Goal: Task Accomplishment & Management: Use online tool/utility

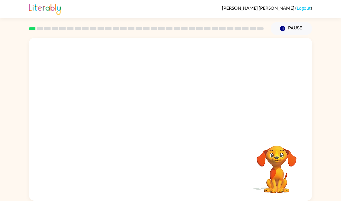
click at [31, 29] on rect at bounding box center [32, 28] width 7 height 3
click at [114, 57] on video "Your browser must support playing .mp4 files to use Literably. Please try using…" at bounding box center [170, 86] width 283 height 96
click at [176, 122] on div at bounding box center [170, 122] width 37 height 21
click at [178, 128] on div at bounding box center [170, 122] width 37 height 21
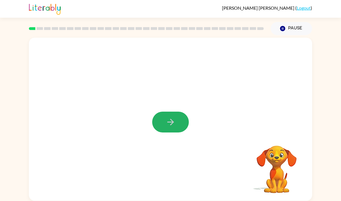
click at [178, 128] on button "button" at bounding box center [170, 122] width 37 height 21
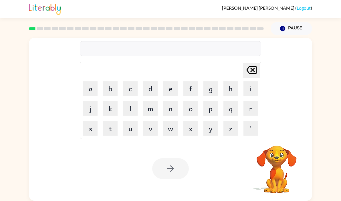
click at [165, 50] on div at bounding box center [170, 48] width 181 height 15
click at [130, 86] on button "c" at bounding box center [130, 89] width 14 height 14
click at [186, 110] on button "o" at bounding box center [190, 109] width 14 height 14
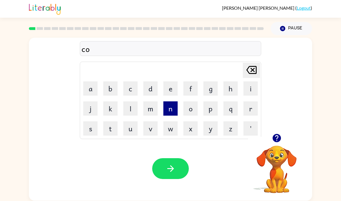
click at [164, 113] on button "n" at bounding box center [170, 109] width 14 height 14
click at [138, 47] on div "con" at bounding box center [171, 49] width 178 height 12
click at [86, 51] on div "confirm" at bounding box center [171, 49] width 178 height 12
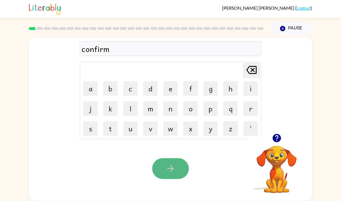
click at [168, 167] on icon "button" at bounding box center [171, 169] width 10 height 10
click at [172, 171] on icon "button" at bounding box center [171, 169] width 10 height 10
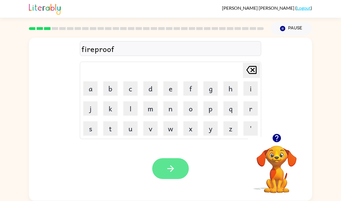
click at [176, 175] on button "button" at bounding box center [170, 169] width 37 height 21
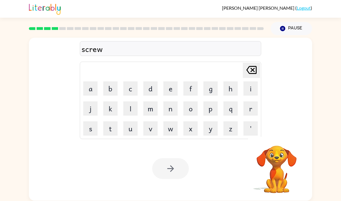
click at [178, 170] on div at bounding box center [170, 169] width 37 height 21
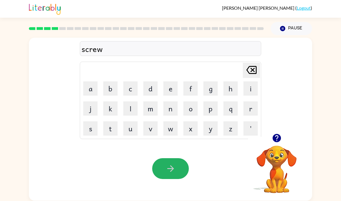
click at [178, 170] on button "button" at bounding box center [170, 169] width 37 height 21
click at [180, 172] on button "button" at bounding box center [170, 169] width 37 height 21
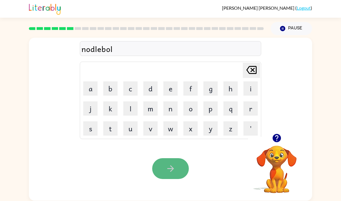
click at [176, 171] on button "button" at bounding box center [170, 169] width 37 height 21
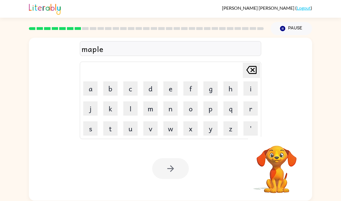
click at [179, 172] on div at bounding box center [170, 169] width 37 height 21
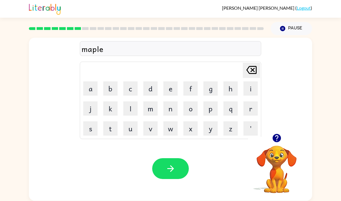
click at [179, 172] on button "button" at bounding box center [170, 169] width 37 height 21
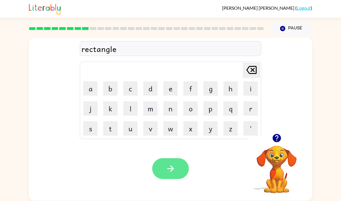
click at [178, 165] on button "button" at bounding box center [170, 169] width 37 height 21
click at [178, 167] on button "button" at bounding box center [170, 169] width 37 height 21
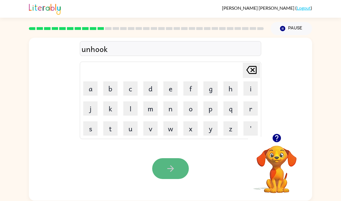
click at [173, 173] on icon "button" at bounding box center [171, 169] width 10 height 10
click at [173, 174] on icon "button" at bounding box center [171, 169] width 10 height 10
click at [173, 175] on button "button" at bounding box center [170, 169] width 37 height 21
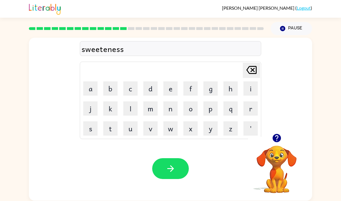
click at [106, 51] on div "sweeteness" at bounding box center [171, 49] width 178 height 12
click at [252, 68] on icon "[PERSON_NAME] last character input" at bounding box center [252, 70] width 14 height 14
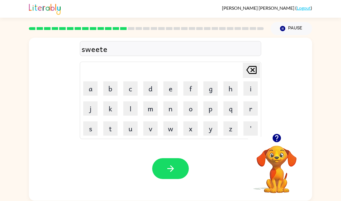
click at [252, 68] on icon "[PERSON_NAME] last character input" at bounding box center [252, 70] width 14 height 14
type button "delete"
click at [173, 169] on icon "button" at bounding box center [170, 169] width 7 height 7
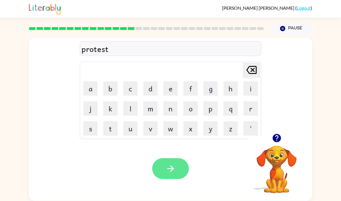
click at [172, 169] on icon "button" at bounding box center [170, 169] width 7 height 7
click at [171, 169] on icon "button" at bounding box center [170, 169] width 7 height 7
click at [172, 171] on icon "button" at bounding box center [171, 169] width 10 height 10
click at [171, 175] on button "button" at bounding box center [170, 169] width 37 height 21
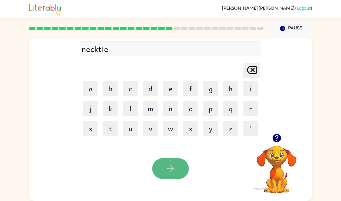
click at [171, 175] on button "button" at bounding box center [170, 169] width 37 height 21
click at [173, 171] on icon "button" at bounding box center [171, 169] width 10 height 10
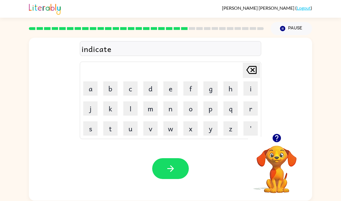
click at [173, 171] on icon "button" at bounding box center [171, 169] width 10 height 10
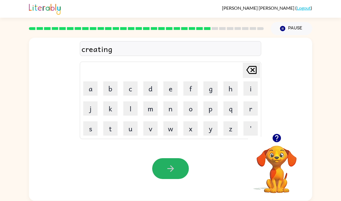
click at [173, 171] on icon "button" at bounding box center [171, 169] width 10 height 10
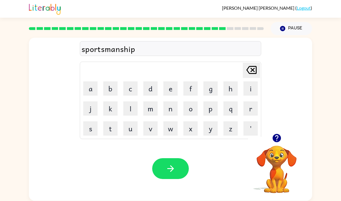
click at [173, 171] on icon "button" at bounding box center [171, 169] width 10 height 10
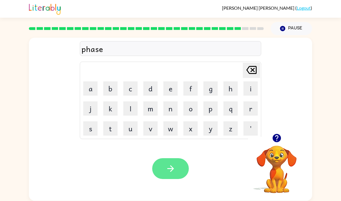
click at [176, 174] on button "button" at bounding box center [170, 169] width 37 height 21
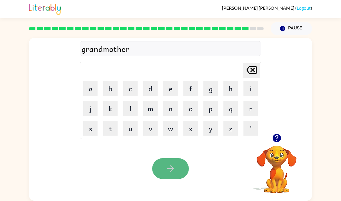
click at [177, 173] on button "button" at bounding box center [170, 169] width 37 height 21
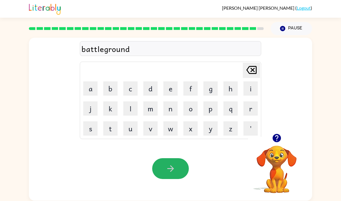
click at [177, 173] on button "button" at bounding box center [170, 169] width 37 height 21
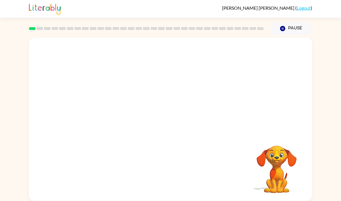
click at [105, 111] on video "Your browser must support playing .mp4 files to use Literably. Please try using…" at bounding box center [170, 86] width 283 height 96
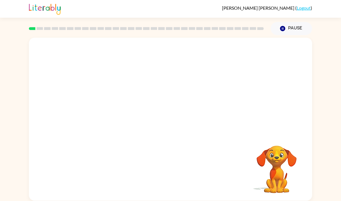
click at [105, 111] on video "Your browser must support playing .mp4 files to use Literably. Please try using…" at bounding box center [170, 86] width 283 height 96
click at [244, 50] on video "Your browser must support playing .mp4 files to use Literably. Please try using…" at bounding box center [170, 86] width 283 height 96
click at [103, 106] on video "Your browser must support playing .mp4 files to use Literably. Please try using…" at bounding box center [170, 86] width 283 height 96
click at [104, 105] on video "Your browser must support playing .mp4 files to use Literably. Please try using…" at bounding box center [170, 86] width 283 height 96
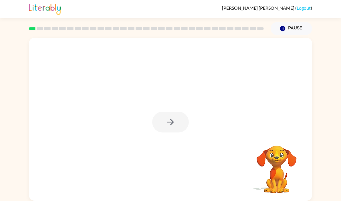
click at [181, 124] on div at bounding box center [170, 122] width 37 height 21
click at [181, 124] on button "button" at bounding box center [170, 122] width 37 height 21
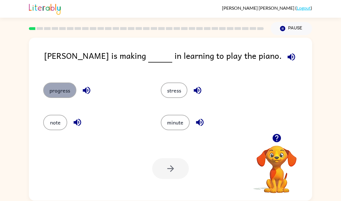
click at [68, 91] on button "progress" at bounding box center [59, 90] width 33 height 15
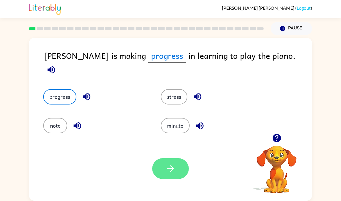
click at [182, 167] on button "button" at bounding box center [170, 169] width 37 height 21
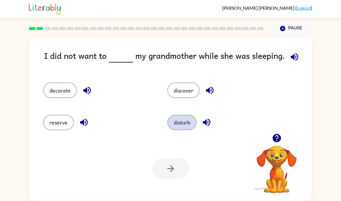
click at [185, 126] on button "disturb" at bounding box center [181, 122] width 29 height 15
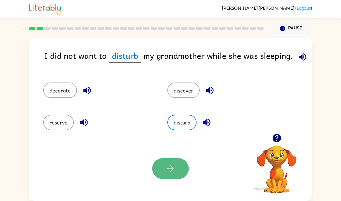
click at [178, 171] on button "button" at bounding box center [170, 169] width 37 height 21
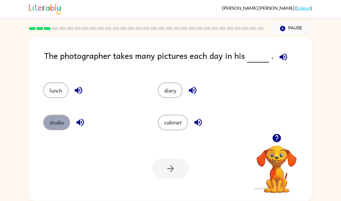
click at [51, 121] on button "studio" at bounding box center [56, 122] width 27 height 15
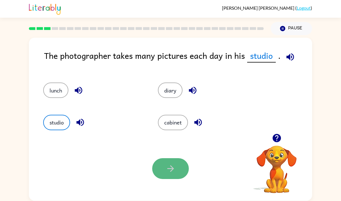
click at [169, 168] on icon "button" at bounding box center [171, 169] width 10 height 10
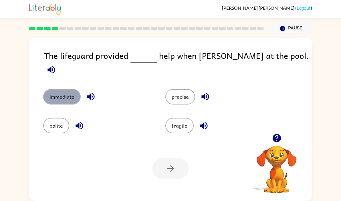
click at [58, 89] on button "immediate" at bounding box center [61, 96] width 37 height 15
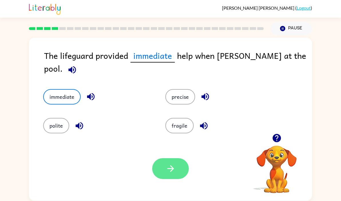
click at [155, 165] on button "button" at bounding box center [170, 169] width 37 height 21
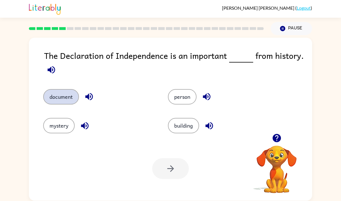
click at [59, 100] on button "document" at bounding box center [61, 96] width 36 height 15
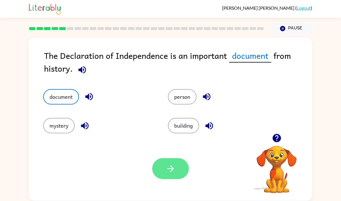
click at [165, 170] on button "button" at bounding box center [170, 169] width 37 height 21
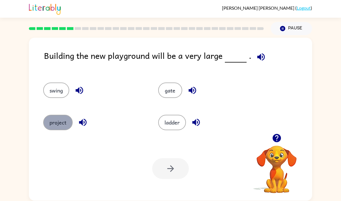
click at [61, 126] on button "project" at bounding box center [57, 122] width 29 height 15
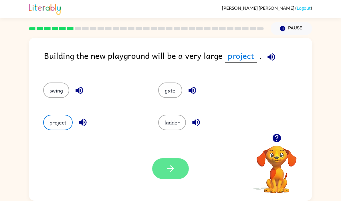
click at [165, 164] on button "button" at bounding box center [170, 169] width 37 height 21
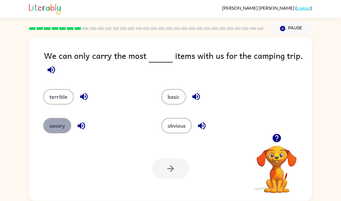
click at [62, 127] on button "savory" at bounding box center [57, 125] width 28 height 15
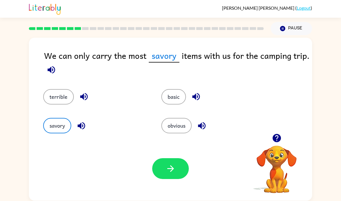
click at [175, 118] on div "obvious" at bounding box center [210, 121] width 118 height 29
click at [173, 130] on button "obvious" at bounding box center [176, 125] width 30 height 15
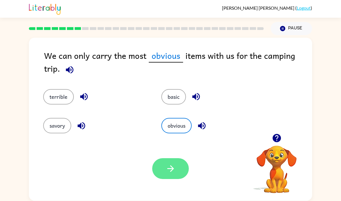
click at [168, 165] on icon "button" at bounding box center [171, 169] width 10 height 10
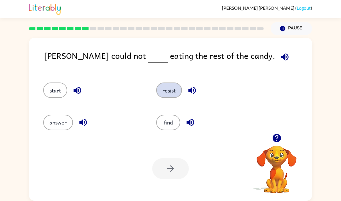
click at [170, 96] on button "resist" at bounding box center [169, 90] width 26 height 15
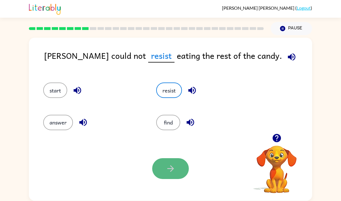
click at [174, 167] on icon "button" at bounding box center [171, 169] width 10 height 10
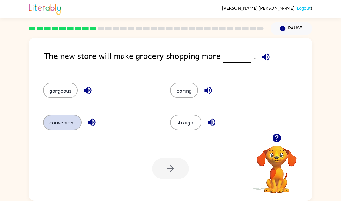
click at [73, 119] on button "convenient" at bounding box center [62, 122] width 38 height 15
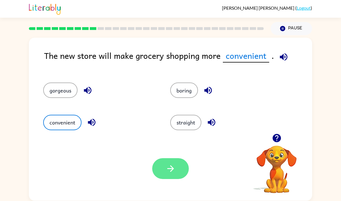
click at [170, 170] on icon "button" at bounding box center [171, 169] width 10 height 10
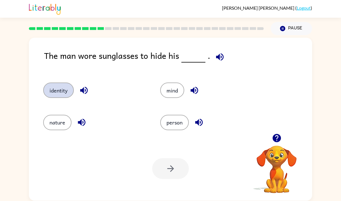
click at [65, 85] on button "identity" at bounding box center [58, 90] width 31 height 15
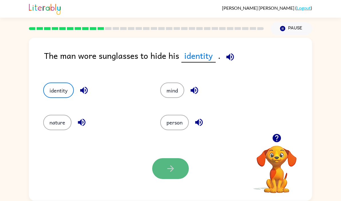
click at [173, 172] on icon "button" at bounding box center [171, 169] width 10 height 10
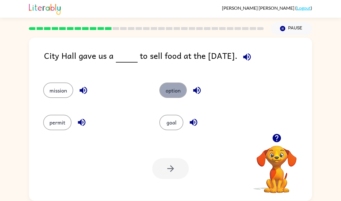
click at [172, 87] on button "option" at bounding box center [172, 90] width 27 height 15
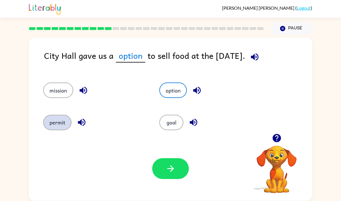
click at [59, 117] on button "permit" at bounding box center [57, 122] width 28 height 15
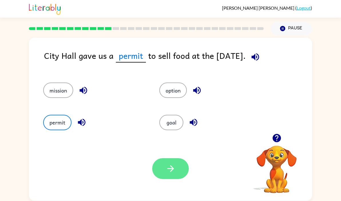
click at [172, 173] on icon "button" at bounding box center [171, 169] width 10 height 10
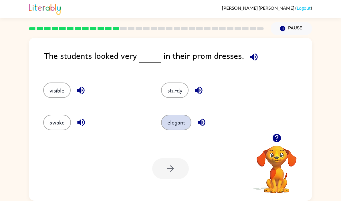
click at [176, 123] on button "elegant" at bounding box center [176, 122] width 30 height 15
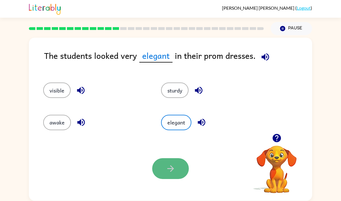
click at [175, 172] on icon "button" at bounding box center [171, 169] width 10 height 10
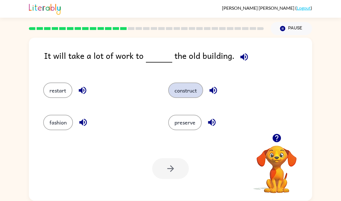
click at [196, 88] on button "construct" at bounding box center [185, 90] width 35 height 15
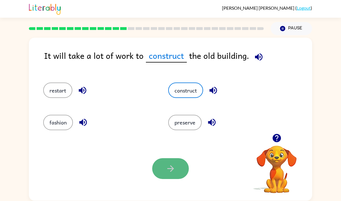
click at [167, 167] on icon "button" at bounding box center [171, 169] width 10 height 10
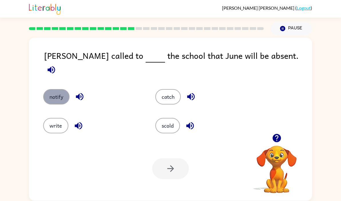
click at [58, 89] on button "notify" at bounding box center [56, 96] width 26 height 15
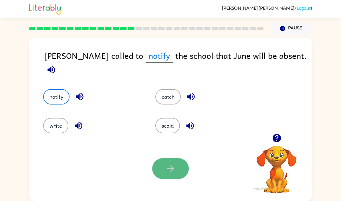
click at [177, 173] on button "button" at bounding box center [170, 169] width 37 height 21
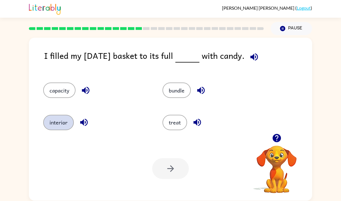
click at [67, 126] on button "interior" at bounding box center [58, 122] width 31 height 15
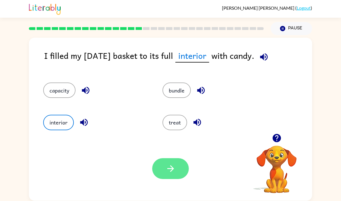
click at [175, 170] on icon "button" at bounding box center [171, 169] width 10 height 10
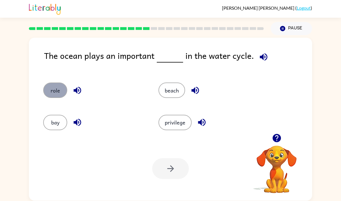
click at [55, 93] on button "role" at bounding box center [55, 90] width 24 height 15
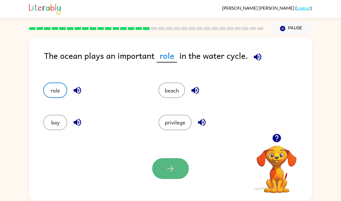
click at [177, 175] on button "button" at bounding box center [170, 169] width 37 height 21
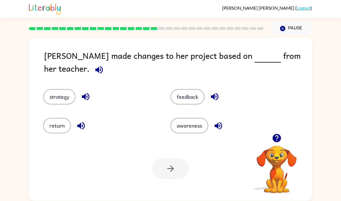
click at [189, 101] on div "feedback" at bounding box center [223, 92] width 127 height 29
click at [189, 97] on button "feedback" at bounding box center [188, 96] width 34 height 15
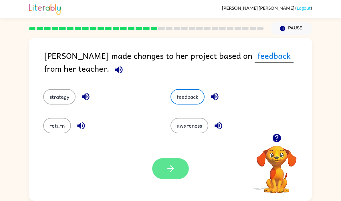
click at [174, 174] on icon "button" at bounding box center [171, 169] width 10 height 10
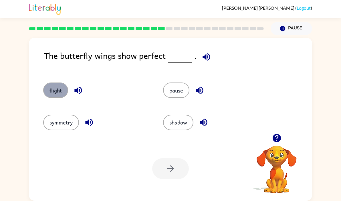
click at [54, 97] on button "flight" at bounding box center [55, 90] width 25 height 15
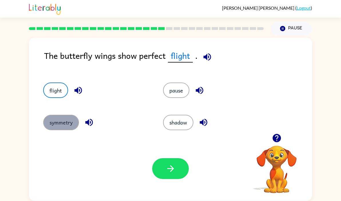
click at [57, 123] on button "symmetry" at bounding box center [61, 122] width 36 height 15
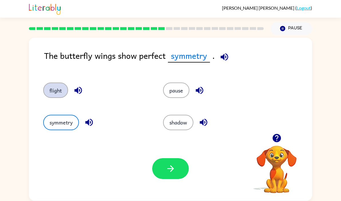
click at [60, 93] on button "flight" at bounding box center [55, 90] width 25 height 15
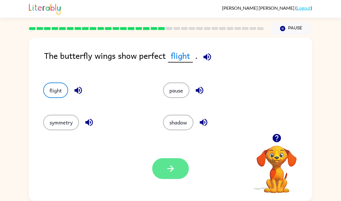
click at [180, 174] on button "button" at bounding box center [170, 169] width 37 height 21
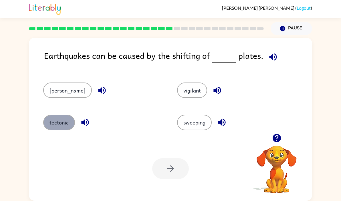
click at [61, 121] on button "tectonic" at bounding box center [59, 122] width 32 height 15
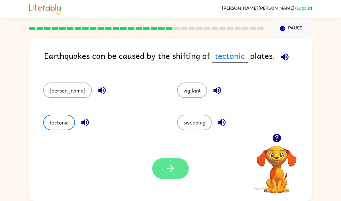
click at [163, 174] on button "button" at bounding box center [170, 169] width 37 height 21
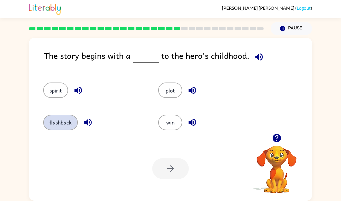
click at [60, 129] on button "flashback" at bounding box center [60, 122] width 35 height 15
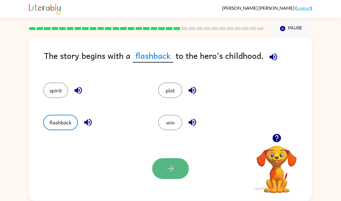
click at [169, 176] on button "button" at bounding box center [170, 169] width 37 height 21
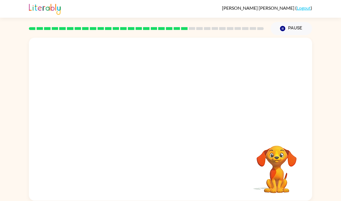
click at [118, 119] on video "Your browser must support playing .mp4 files to use Literably. Please try using…" at bounding box center [170, 86] width 283 height 96
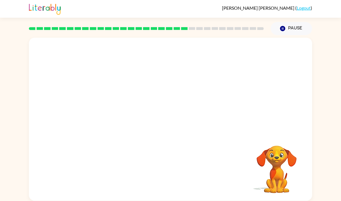
click at [118, 119] on video "Your browser must support playing .mp4 files to use Literably. Please try using…" at bounding box center [170, 86] width 283 height 96
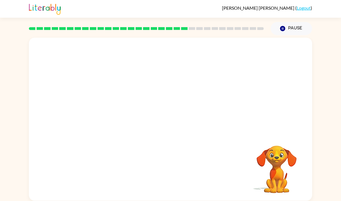
click at [118, 119] on video "Your browser must support playing .mp4 files to use Literably. Please try using…" at bounding box center [170, 86] width 283 height 96
click at [118, 120] on video "Your browser must support playing .mp4 files to use Literably. Please try using…" at bounding box center [170, 86] width 283 height 96
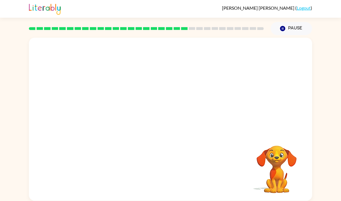
click at [118, 120] on video "Your browser must support playing .mp4 files to use Literably. Please try using…" at bounding box center [170, 86] width 283 height 96
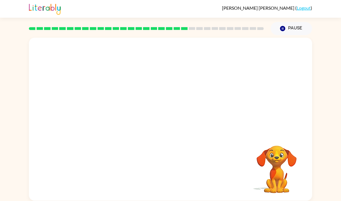
click at [118, 120] on video "Your browser must support playing .mp4 files to use Literably. Please try using…" at bounding box center [170, 86] width 283 height 96
click at [121, 123] on video "Your browser must support playing .mp4 files to use Literably. Please try using…" at bounding box center [170, 86] width 283 height 96
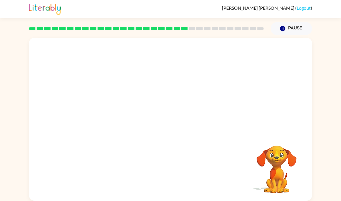
click at [119, 115] on video "Your browser must support playing .mp4 files to use Literably. Please try using…" at bounding box center [170, 86] width 283 height 96
click at [121, 118] on video "Your browser must support playing .mp4 files to use Literably. Please try using…" at bounding box center [170, 86] width 283 height 96
click at [121, 116] on video "Your browser must support playing .mp4 files to use Literably. Please try using…" at bounding box center [170, 86] width 283 height 96
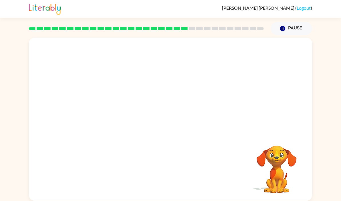
click at [121, 116] on video "Your browser must support playing .mp4 files to use Literably. Please try using…" at bounding box center [170, 86] width 283 height 96
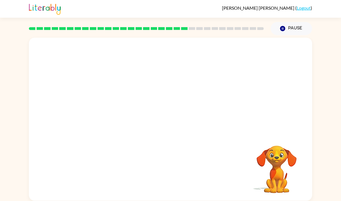
click at [121, 116] on video "Your browser must support playing .mp4 files to use Literably. Please try using…" at bounding box center [170, 86] width 283 height 96
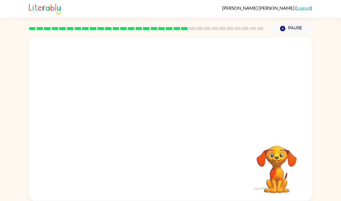
click at [121, 116] on video "Your browser must support playing .mp4 files to use Literably. Please try using…" at bounding box center [170, 86] width 283 height 96
click at [121, 115] on video "Your browser must support playing .mp4 files to use Literably. Please try using…" at bounding box center [170, 86] width 283 height 96
click at [166, 122] on div at bounding box center [170, 122] width 37 height 21
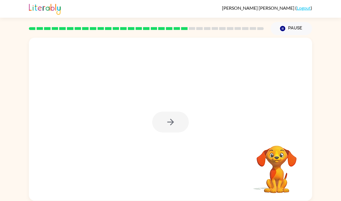
click at [166, 122] on div at bounding box center [170, 122] width 37 height 21
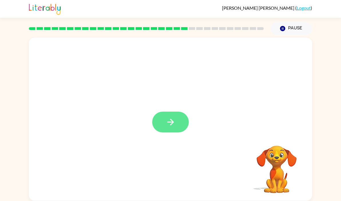
click at [166, 122] on icon "button" at bounding box center [171, 122] width 10 height 10
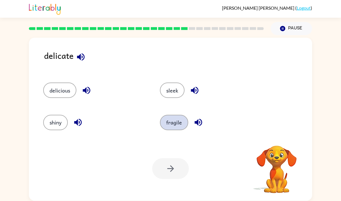
click at [169, 130] on button "fragile" at bounding box center [174, 122] width 28 height 15
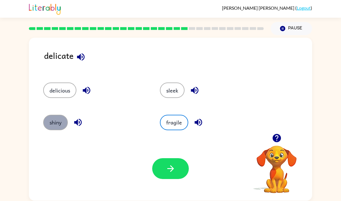
click at [56, 122] on button "shiny" at bounding box center [55, 122] width 25 height 15
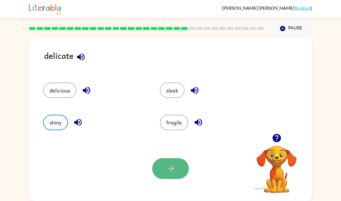
click at [168, 167] on icon "button" at bounding box center [171, 169] width 10 height 10
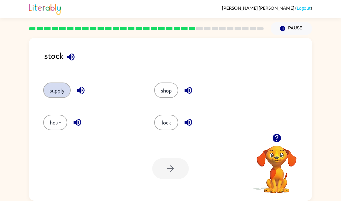
click at [61, 93] on button "supply" at bounding box center [56, 90] width 27 height 15
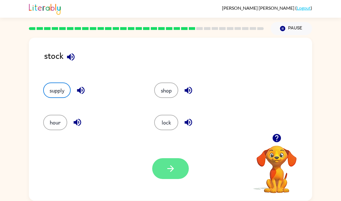
click at [161, 171] on button "button" at bounding box center [170, 169] width 37 height 21
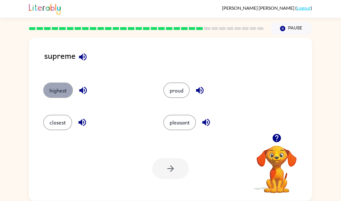
click at [59, 94] on button "highest" at bounding box center [58, 90] width 30 height 15
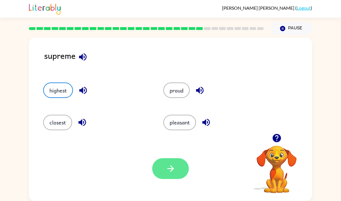
click at [178, 171] on button "button" at bounding box center [170, 169] width 37 height 21
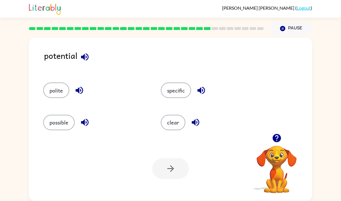
click at [43, 117] on div "possible" at bounding box center [95, 122] width 104 height 15
click at [56, 121] on button "possible" at bounding box center [58, 122] width 31 height 15
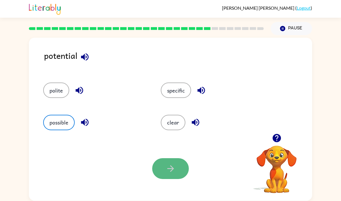
click at [163, 173] on button "button" at bounding box center [170, 169] width 37 height 21
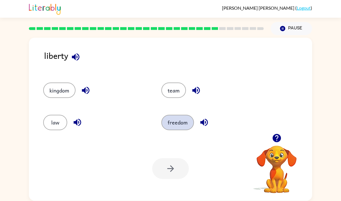
click at [177, 118] on button "freedom" at bounding box center [177, 122] width 33 height 15
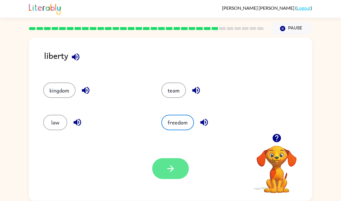
click at [177, 173] on button "button" at bounding box center [170, 169] width 37 height 21
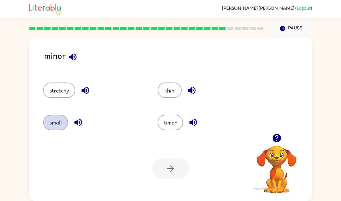
click at [50, 121] on button "small" at bounding box center [55, 122] width 25 height 15
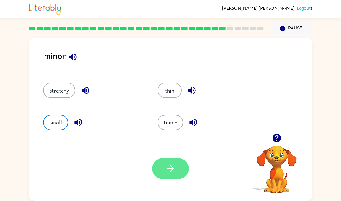
click at [171, 171] on icon "button" at bounding box center [170, 169] width 7 height 7
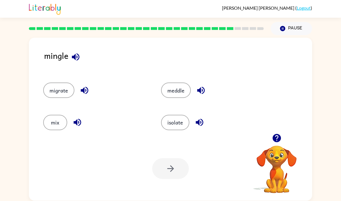
drag, startPoint x: 154, startPoint y: 121, endPoint x: 92, endPoint y: 138, distance: 63.9
click at [92, 138] on div "mingle migrate meddle mix isolate Your browser must support playing .mp4 files …" at bounding box center [170, 119] width 283 height 163
click at [62, 120] on button "mix" at bounding box center [55, 122] width 24 height 15
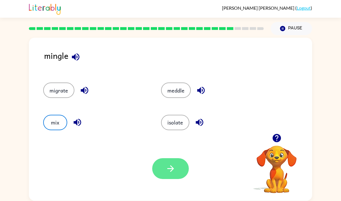
click at [181, 177] on button "button" at bounding box center [170, 169] width 37 height 21
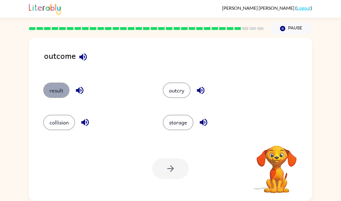
click at [56, 95] on button "result" at bounding box center [56, 90] width 26 height 15
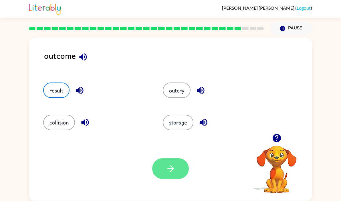
click at [165, 166] on button "button" at bounding box center [170, 169] width 37 height 21
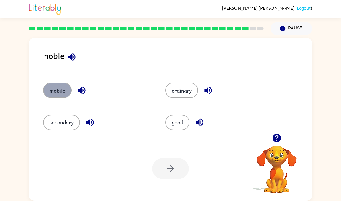
click at [59, 94] on button "mobile" at bounding box center [57, 90] width 28 height 15
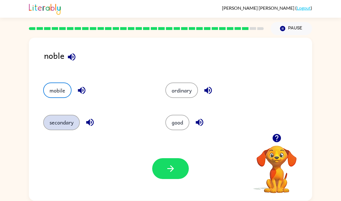
click at [67, 127] on button "secondary" at bounding box center [61, 122] width 37 height 15
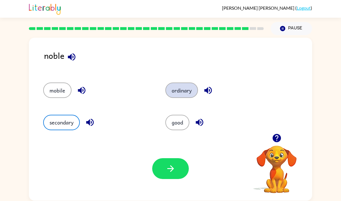
click at [184, 94] on button "ordinary" at bounding box center [181, 90] width 33 height 15
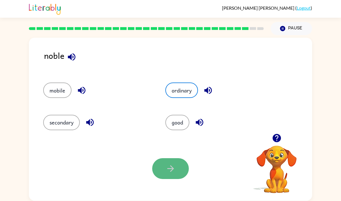
click at [171, 172] on icon "button" at bounding box center [171, 169] width 10 height 10
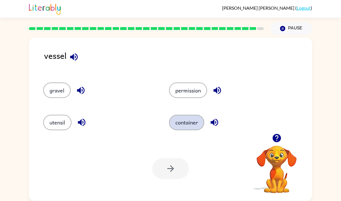
click at [202, 125] on button "container" at bounding box center [186, 122] width 35 height 15
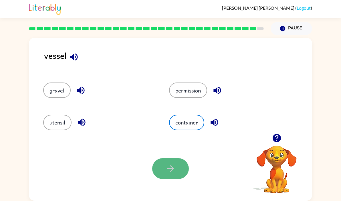
click at [181, 168] on button "button" at bounding box center [170, 169] width 37 height 21
